Goal: Transaction & Acquisition: Purchase product/service

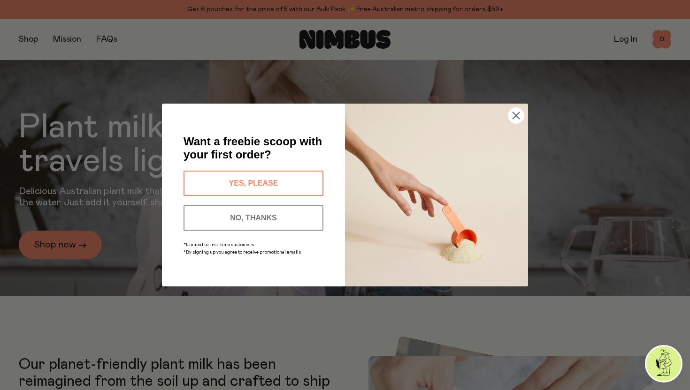
scroll to position [118, 0]
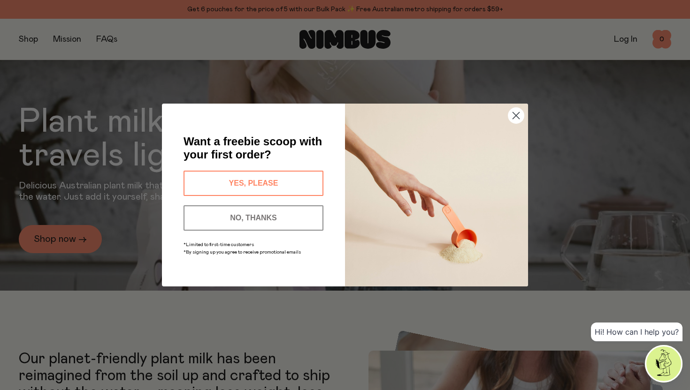
click at [518, 118] on icon "Close dialog" at bounding box center [516, 116] width 7 height 7
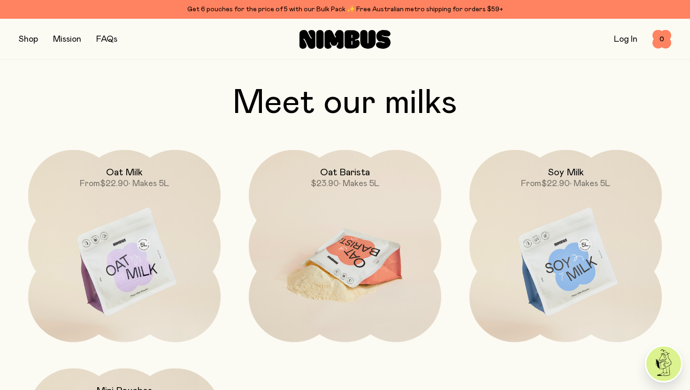
scroll to position [759, 0]
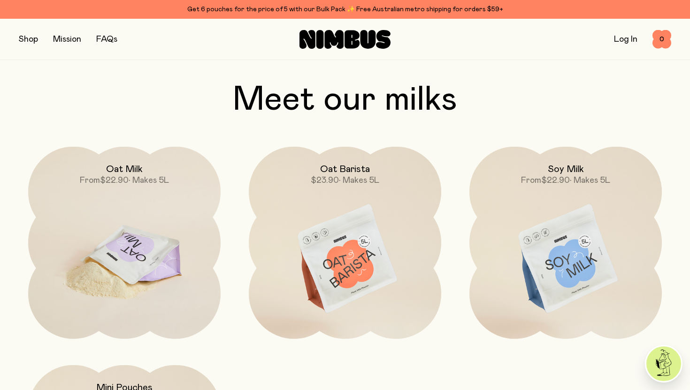
click at [175, 228] on img at bounding box center [124, 260] width 192 height 226
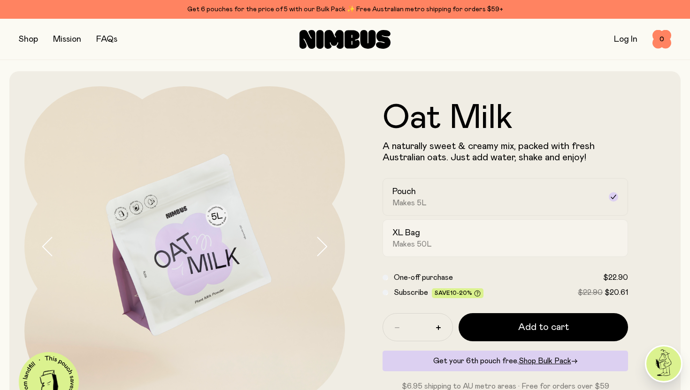
click at [434, 235] on div "XL Bag Makes 50L" at bounding box center [496, 239] width 209 height 22
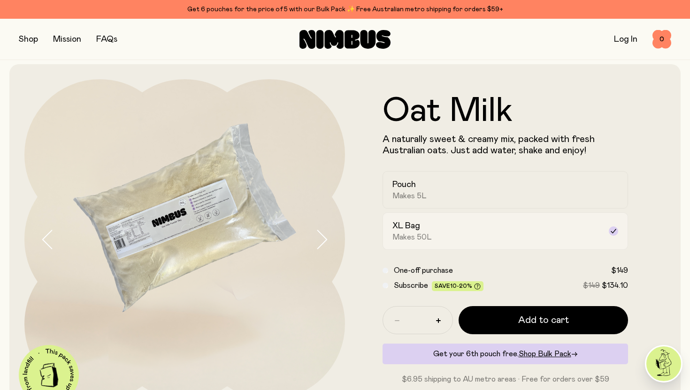
scroll to position [8, 0]
click at [445, 190] on div "Pouch Makes 5L" at bounding box center [496, 190] width 209 height 22
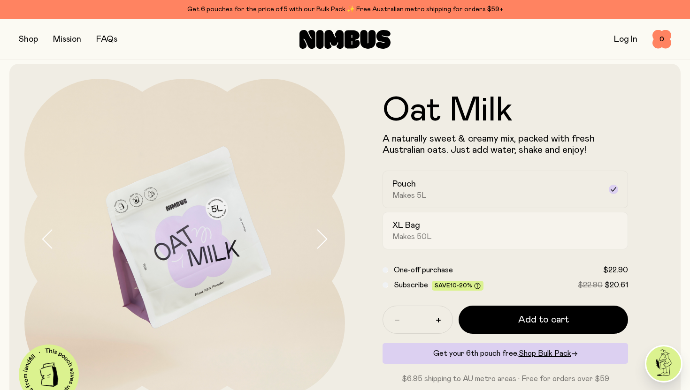
click at [452, 229] on div "XL Bag Makes 50L" at bounding box center [496, 231] width 209 height 22
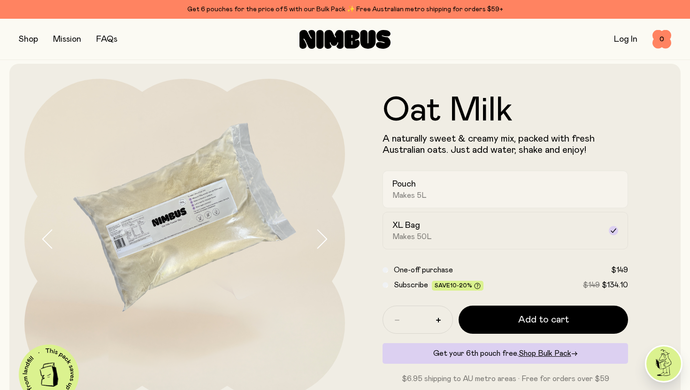
click at [450, 179] on div "Pouch Makes 5L" at bounding box center [496, 190] width 209 height 22
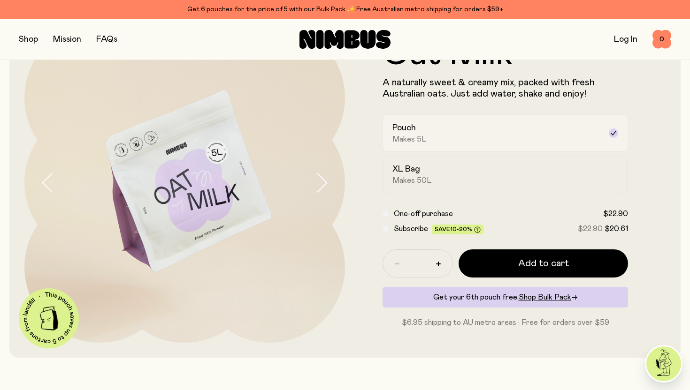
scroll to position [71, 0]
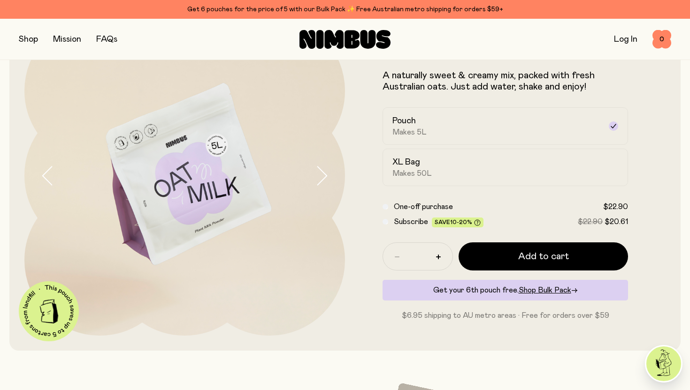
click at [412, 222] on span "Subscribe" at bounding box center [411, 222] width 34 height 8
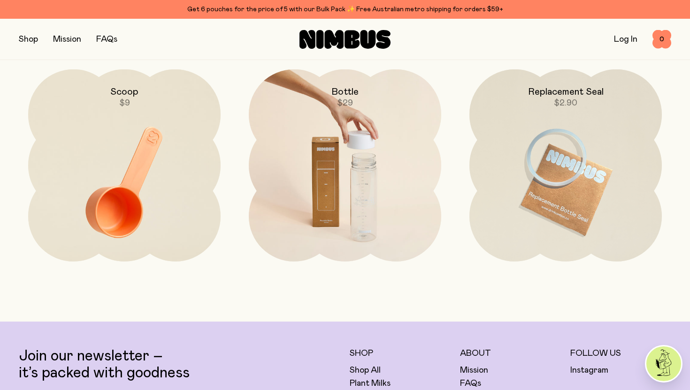
scroll to position [2098, 0]
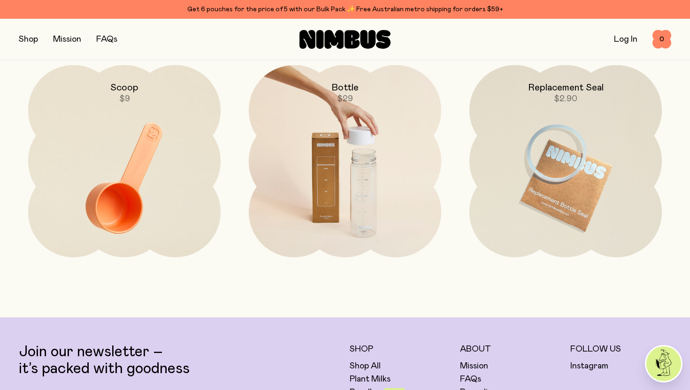
click at [358, 168] on img at bounding box center [345, 178] width 192 height 226
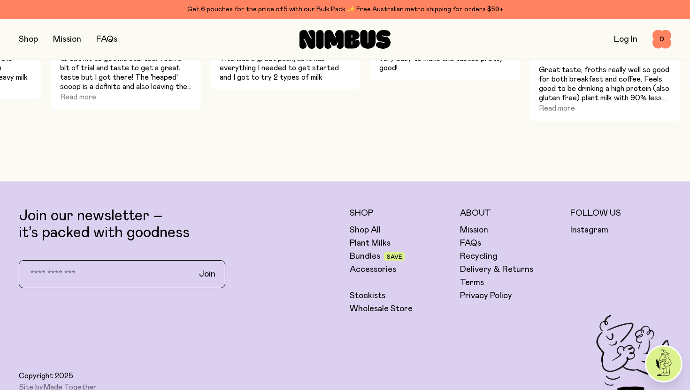
scroll to position [533, 0]
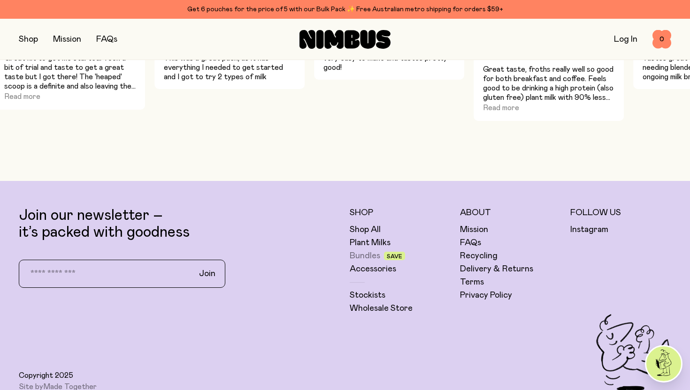
click at [370, 259] on link "Bundles" at bounding box center [365, 256] width 30 height 11
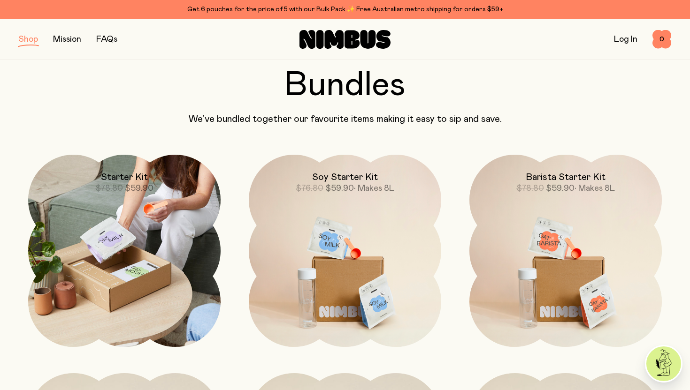
scroll to position [43, 0]
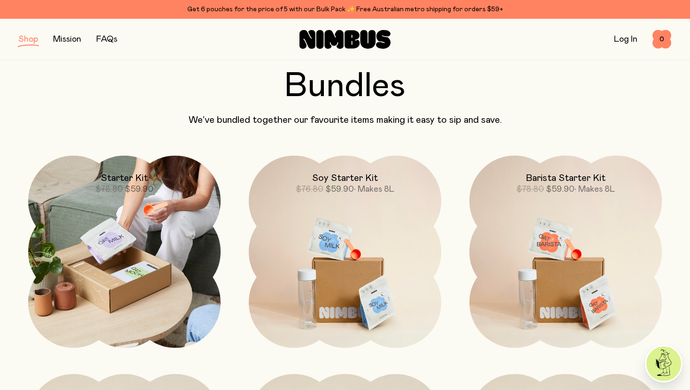
click at [109, 224] on img at bounding box center [124, 252] width 192 height 192
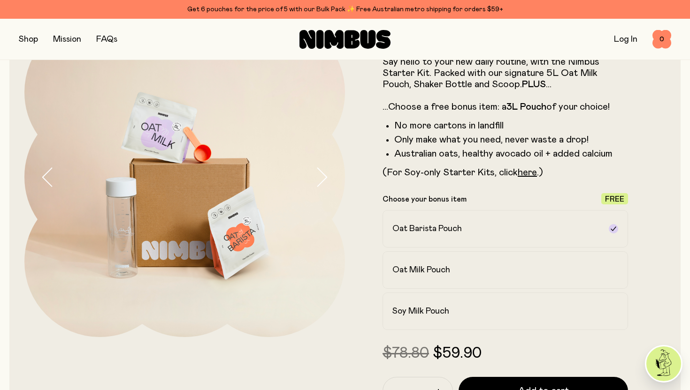
scroll to position [75, 0]
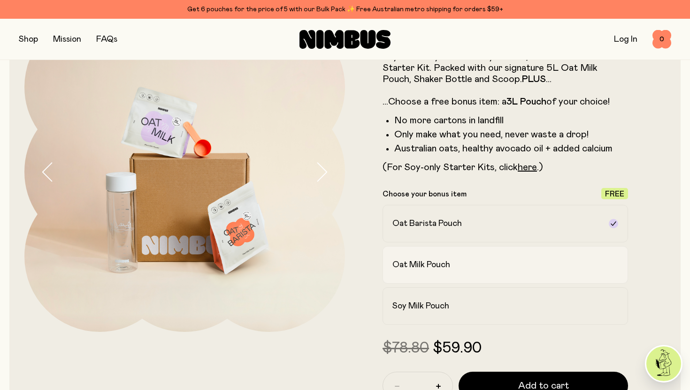
click at [489, 267] on div "Oat Milk Pouch" at bounding box center [496, 264] width 209 height 11
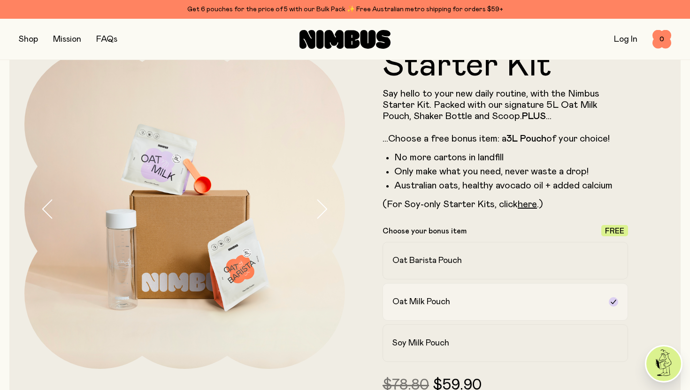
scroll to position [62, 0]
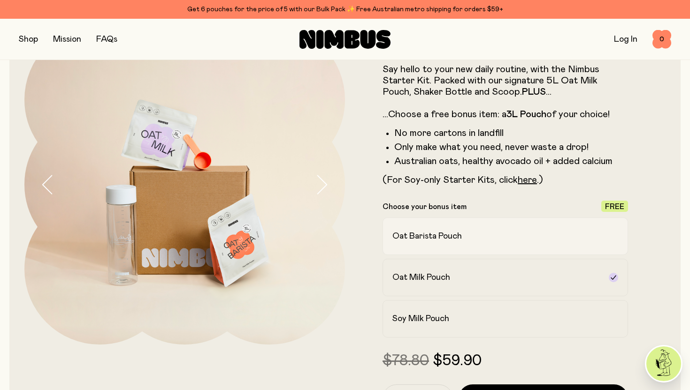
click at [489, 240] on div "Oat Barista Pouch" at bounding box center [496, 236] width 209 height 11
click at [490, 278] on div "Oat Milk Pouch" at bounding box center [496, 277] width 209 height 11
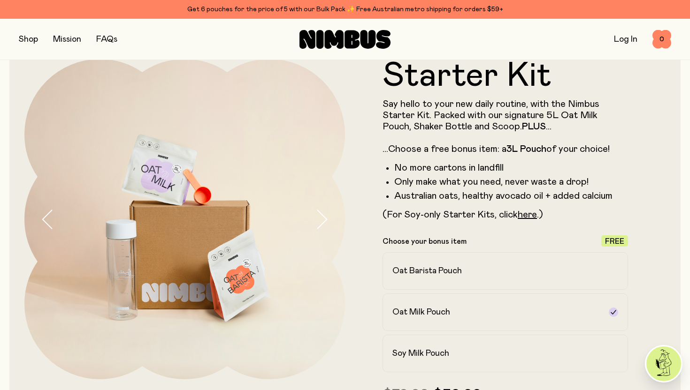
scroll to position [0, 0]
